Goal: Transaction & Acquisition: Download file/media

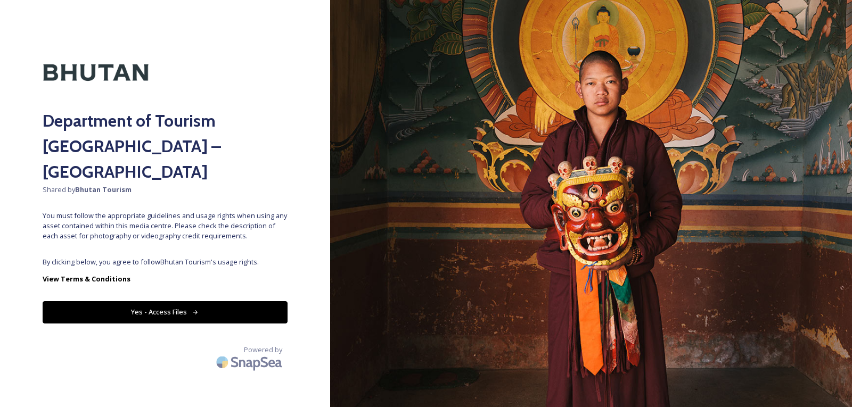
click at [166, 301] on button "Yes - Access Files" at bounding box center [165, 312] width 245 height 22
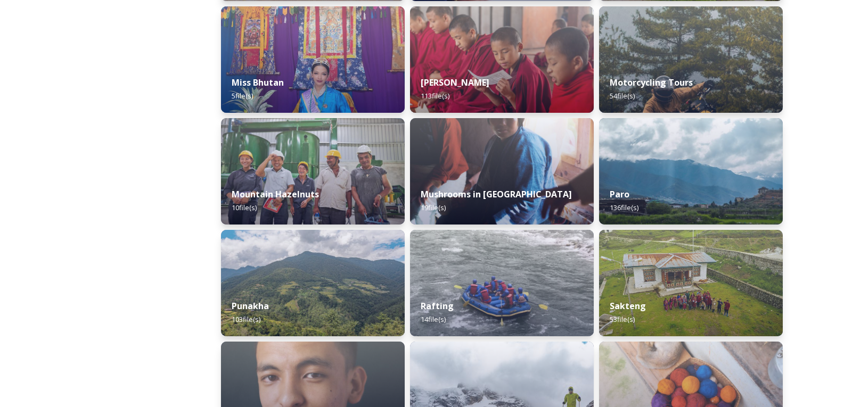
scroll to position [852, 0]
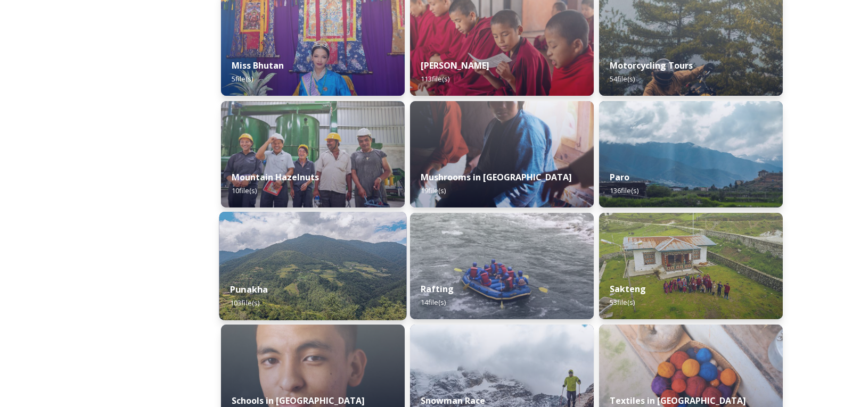
click at [315, 273] on div "Punakha 103 file(s)" at bounding box center [312, 296] width 187 height 48
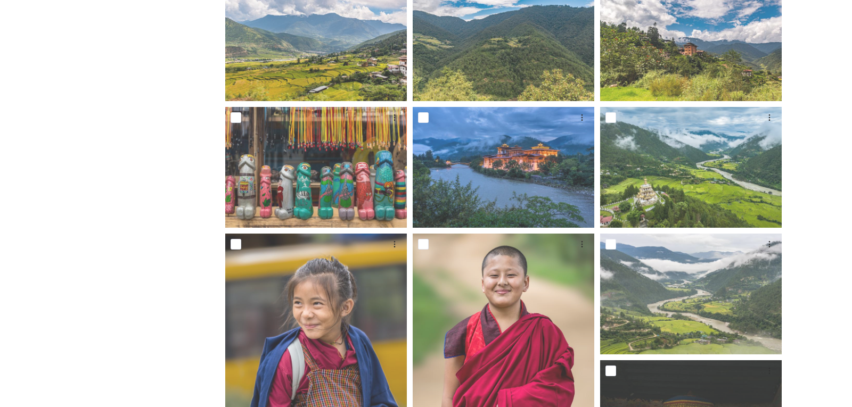
scroll to position [586, 0]
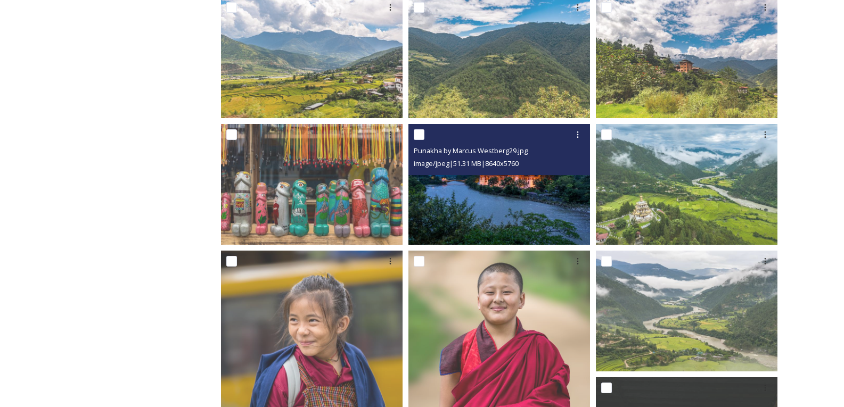
click at [497, 187] on img at bounding box center [499, 184] width 182 height 121
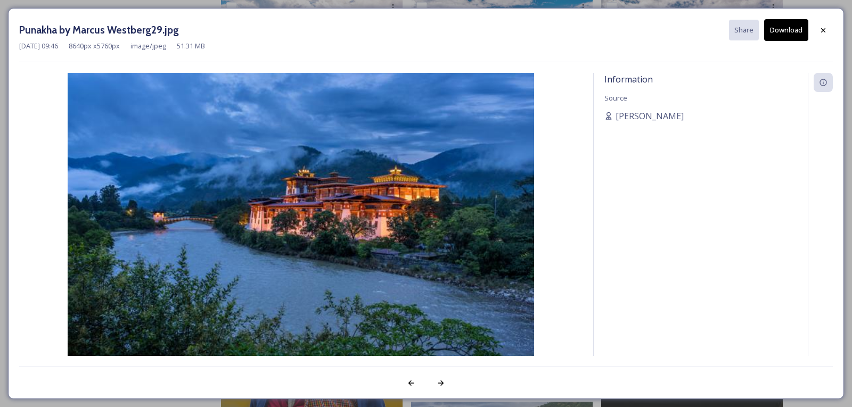
click at [784, 31] on button "Download" at bounding box center [786, 30] width 44 height 22
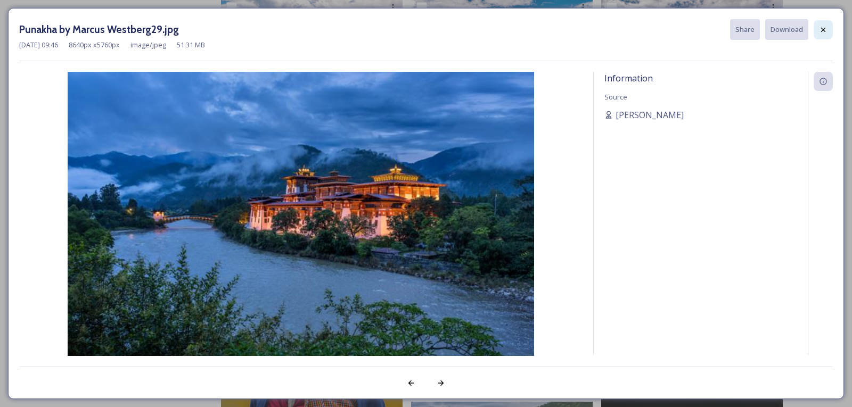
click at [827, 24] on div at bounding box center [823, 29] width 19 height 19
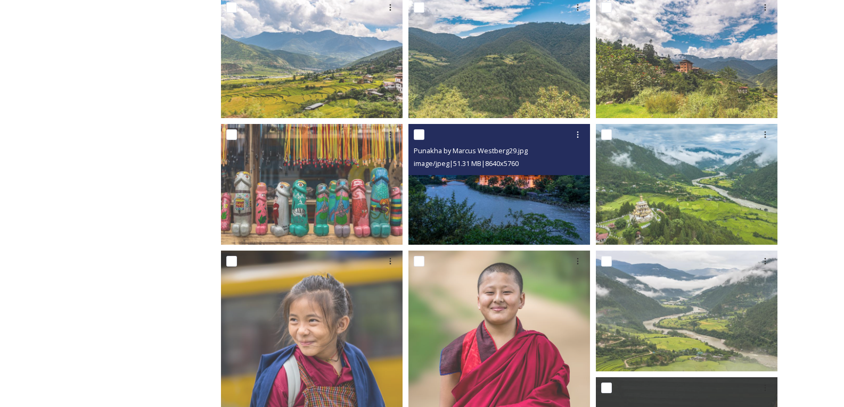
click at [467, 212] on img at bounding box center [499, 184] width 182 height 121
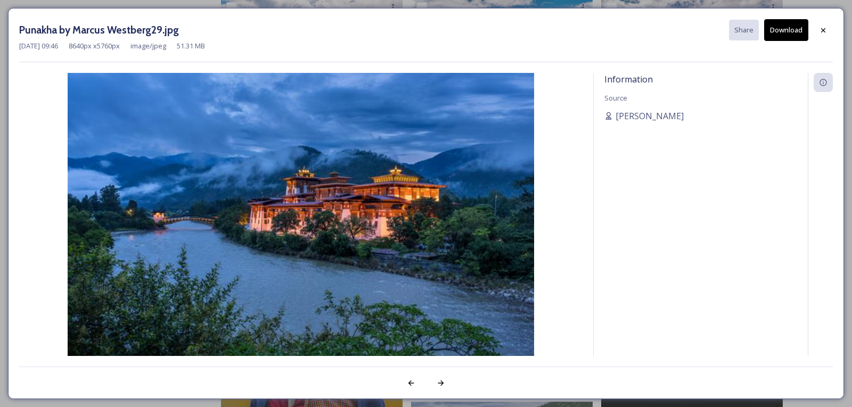
click at [784, 39] on button "Download" at bounding box center [786, 30] width 44 height 22
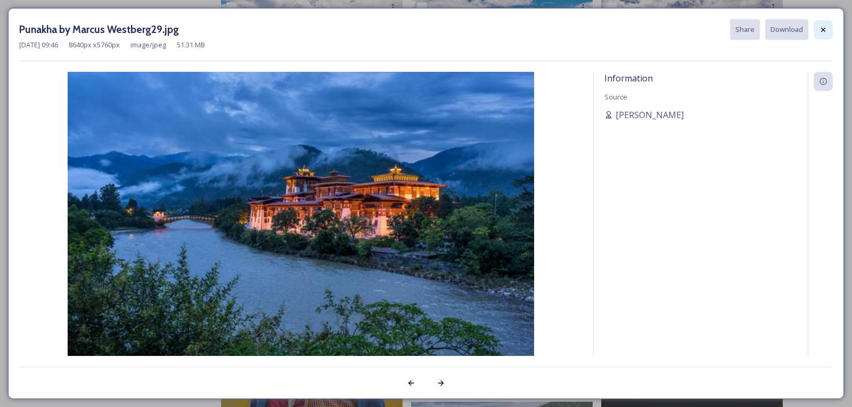
click at [827, 31] on icon at bounding box center [823, 30] width 9 height 9
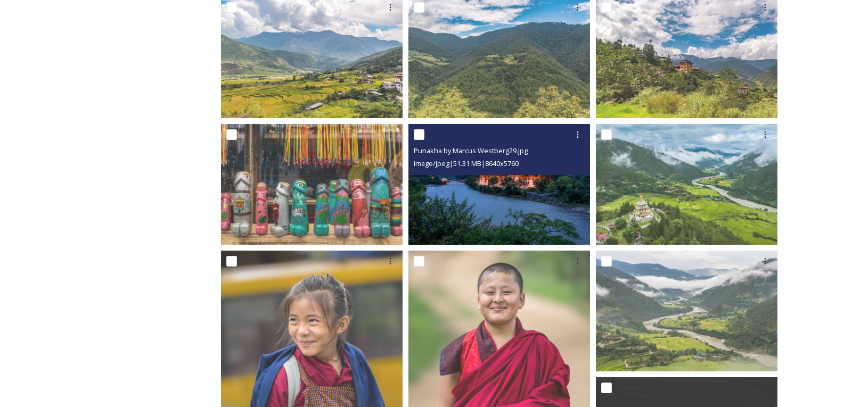
click at [493, 214] on img at bounding box center [499, 184] width 182 height 121
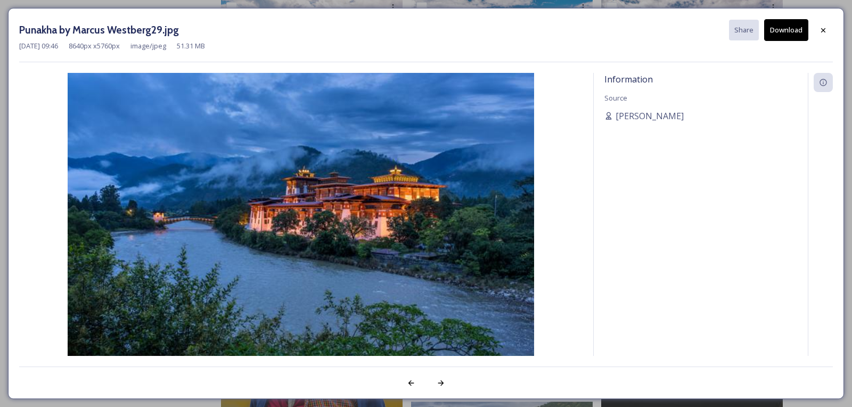
click at [788, 33] on button "Download" at bounding box center [786, 30] width 44 height 22
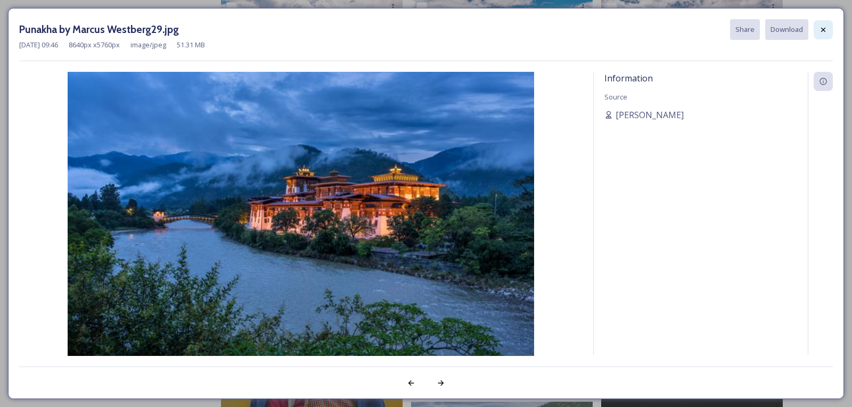
click at [820, 32] on icon at bounding box center [823, 30] width 9 height 9
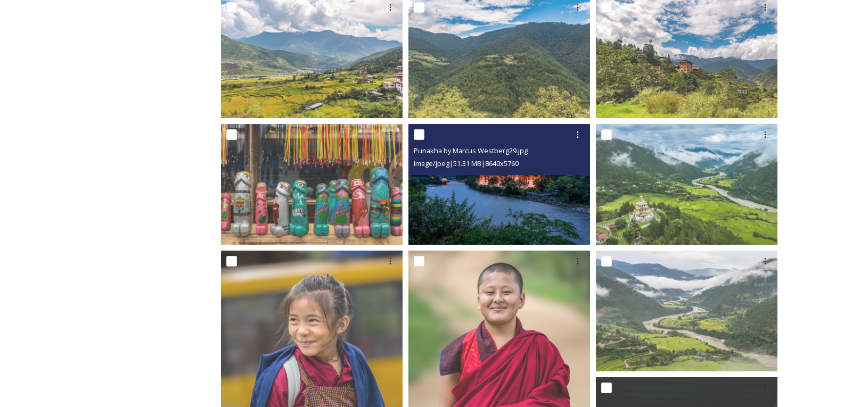
click at [497, 189] on img at bounding box center [499, 184] width 182 height 121
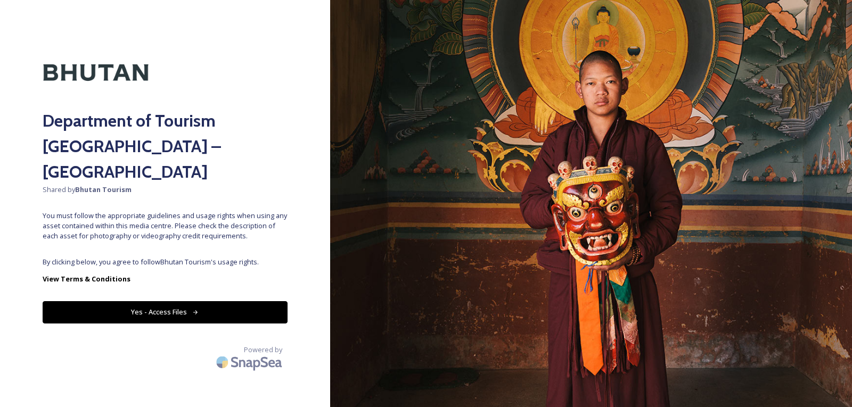
click at [174, 301] on button "Yes - Access Files" at bounding box center [165, 312] width 245 height 22
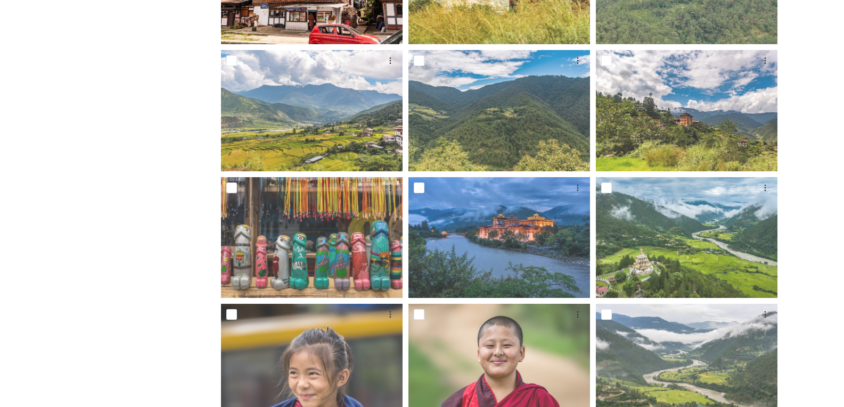
scroll to position [639, 0]
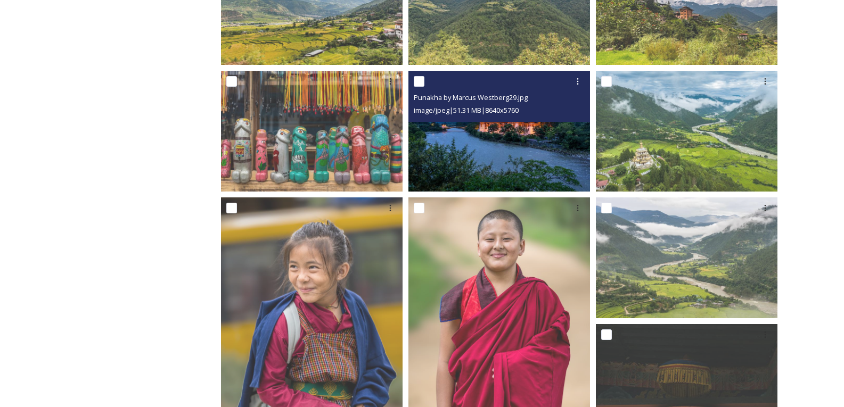
click at [491, 145] on img at bounding box center [499, 130] width 182 height 121
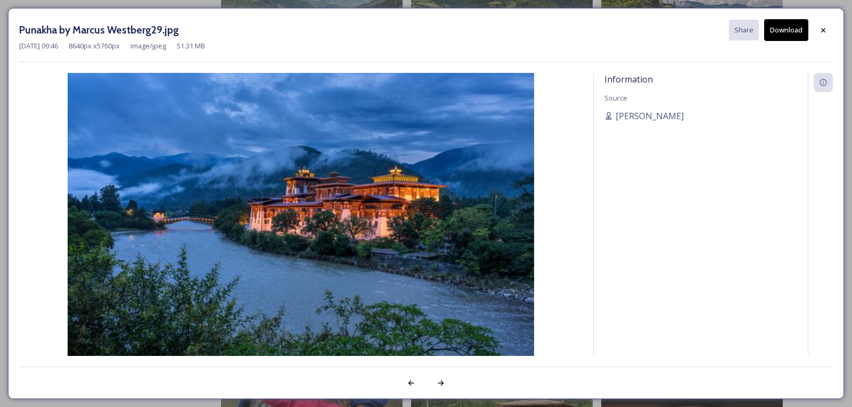
click at [784, 26] on button "Download" at bounding box center [786, 30] width 44 height 22
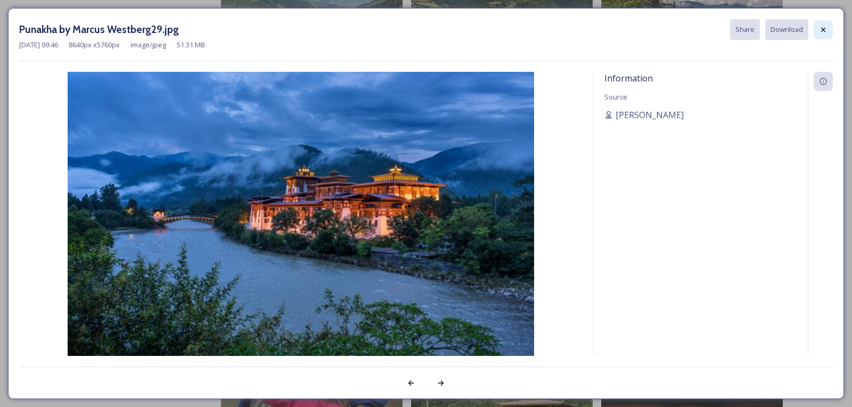
click at [819, 29] on icon at bounding box center [823, 30] width 9 height 9
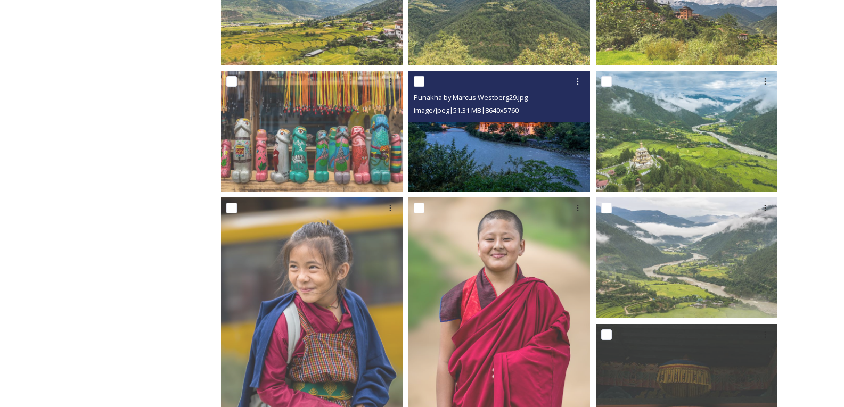
click at [491, 147] on img at bounding box center [499, 130] width 182 height 121
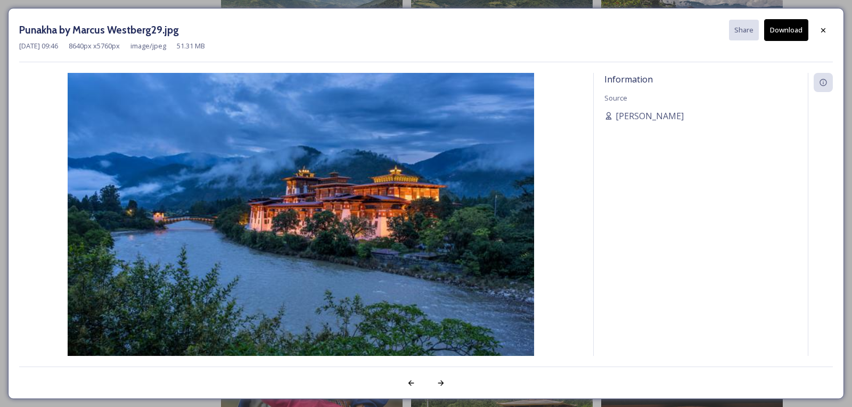
click at [571, 164] on img at bounding box center [300, 229] width 563 height 312
click at [784, 29] on button "Download" at bounding box center [786, 30] width 44 height 22
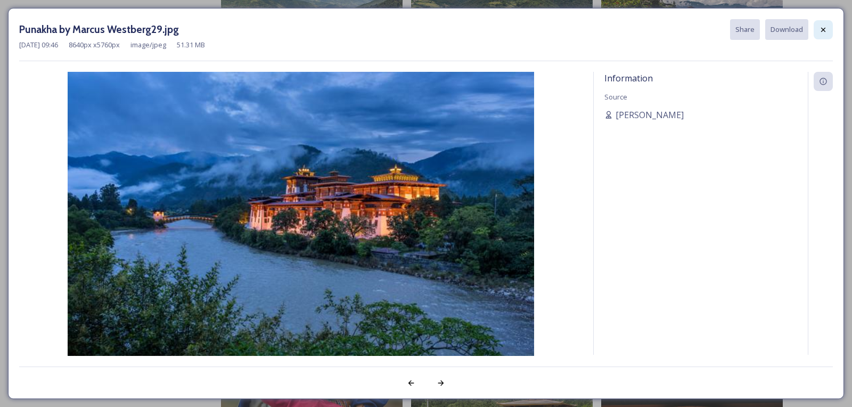
click at [818, 28] on div at bounding box center [823, 29] width 19 height 19
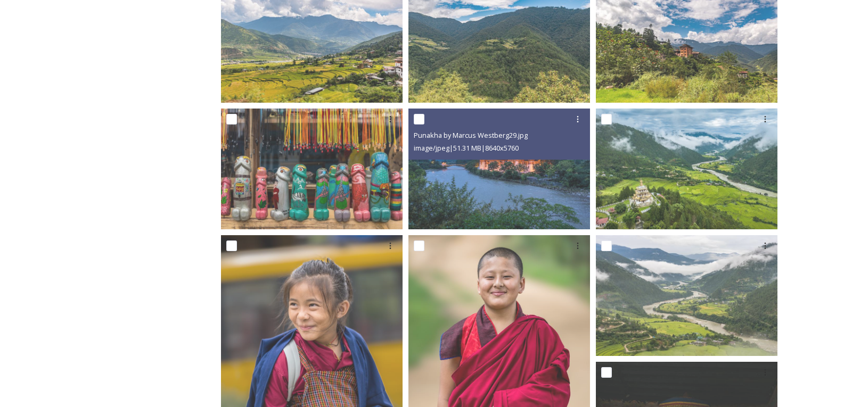
scroll to position [586, 0]
